Goal: Information Seeking & Learning: Learn about a topic

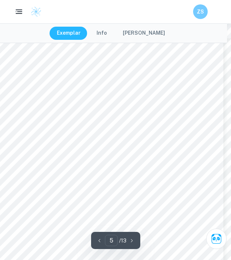
scroll to position [1423, 4]
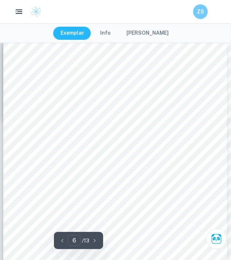
scroll to position [1643, 0]
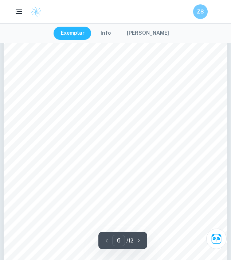
scroll to position [1675, 0]
